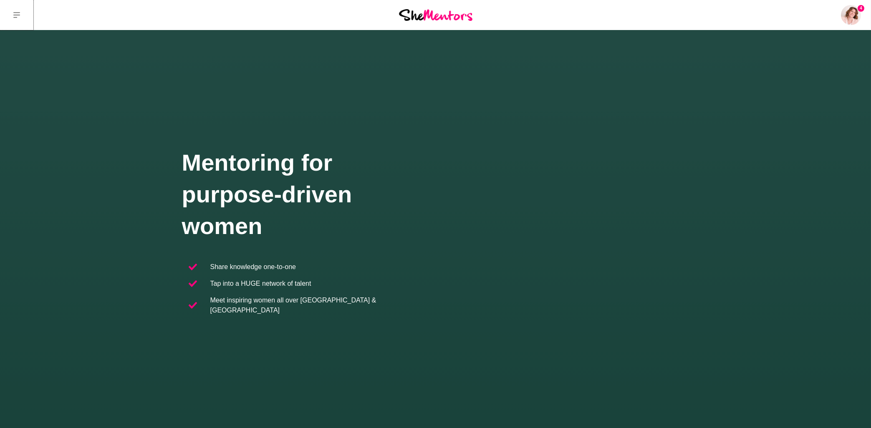
click at [19, 11] on button at bounding box center [16, 15] width 33 height 30
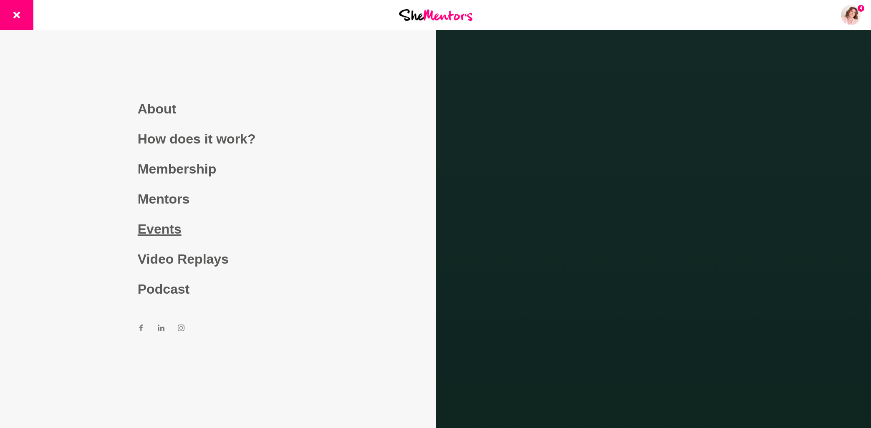
click at [179, 227] on link "Events" at bounding box center [218, 229] width 160 height 30
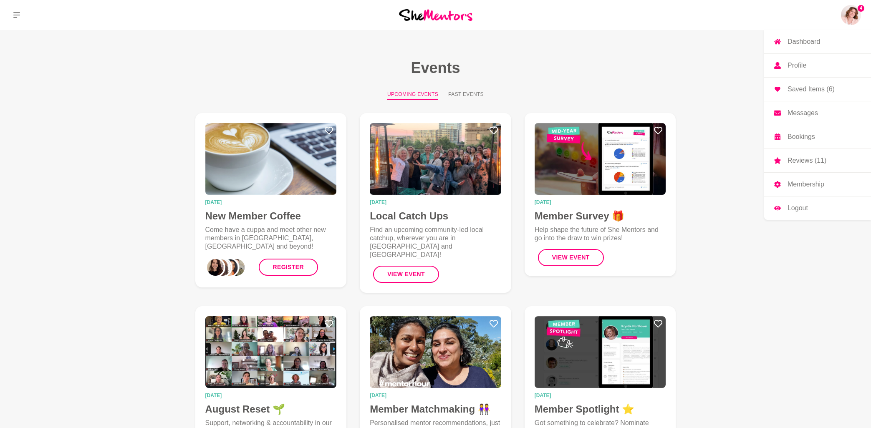
click at [795, 114] on p "Messages" at bounding box center [803, 113] width 30 height 7
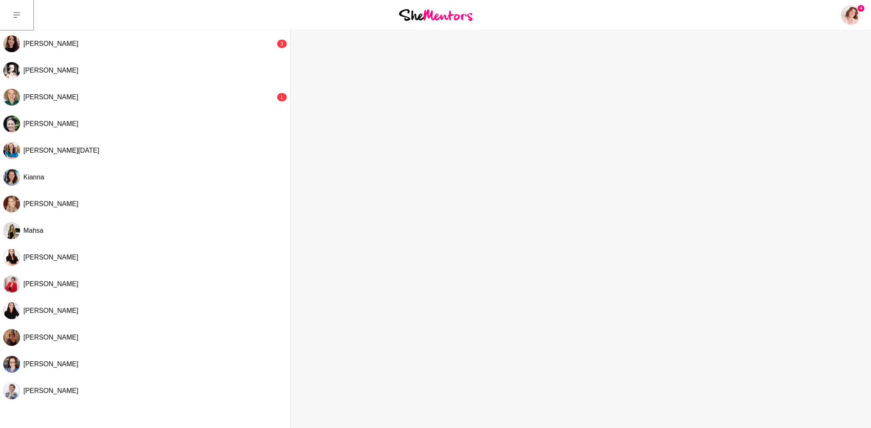
click at [13, 12] on button at bounding box center [16, 15] width 33 height 30
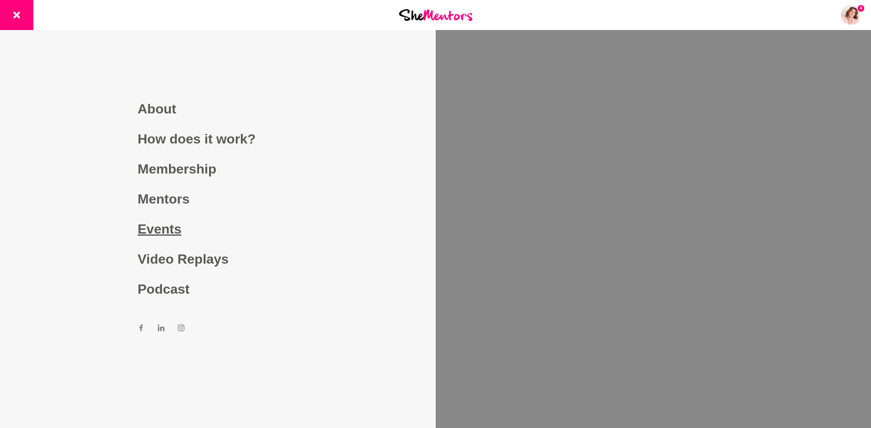
click at [156, 225] on link "Events" at bounding box center [218, 229] width 160 height 30
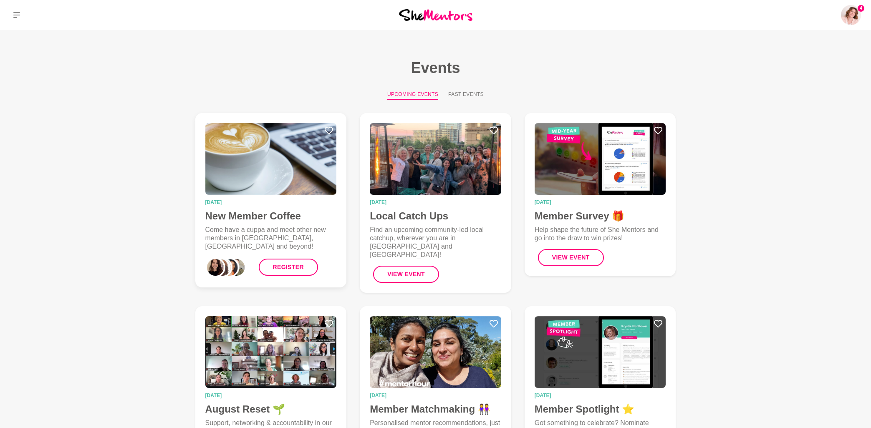
click at [276, 173] on img at bounding box center [270, 159] width 131 height 72
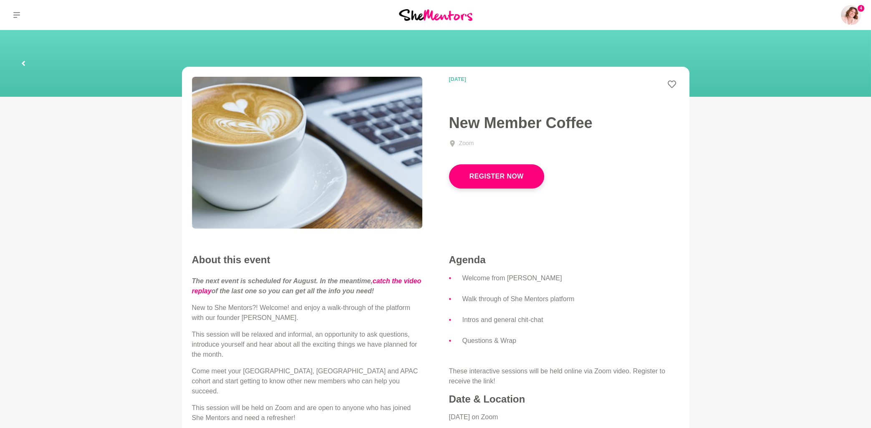
scroll to position [179, 0]
